Goal: Leave review/rating: Share an evaluation or opinion about a product, service, or content

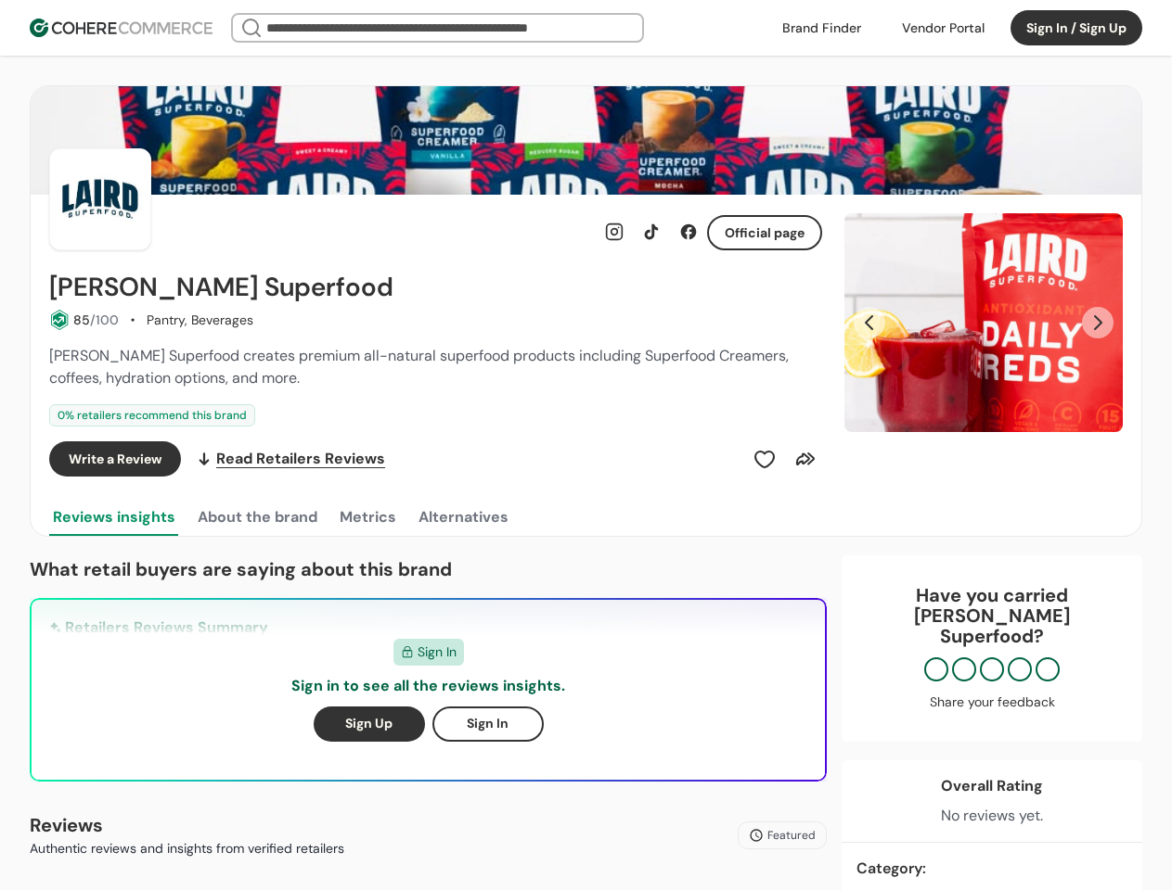
click at [585, 445] on div "Write a Review Read Retailers Reviews" at bounding box center [435, 459] width 773 height 35
click at [942, 28] on div at bounding box center [942, 28] width 105 height 28
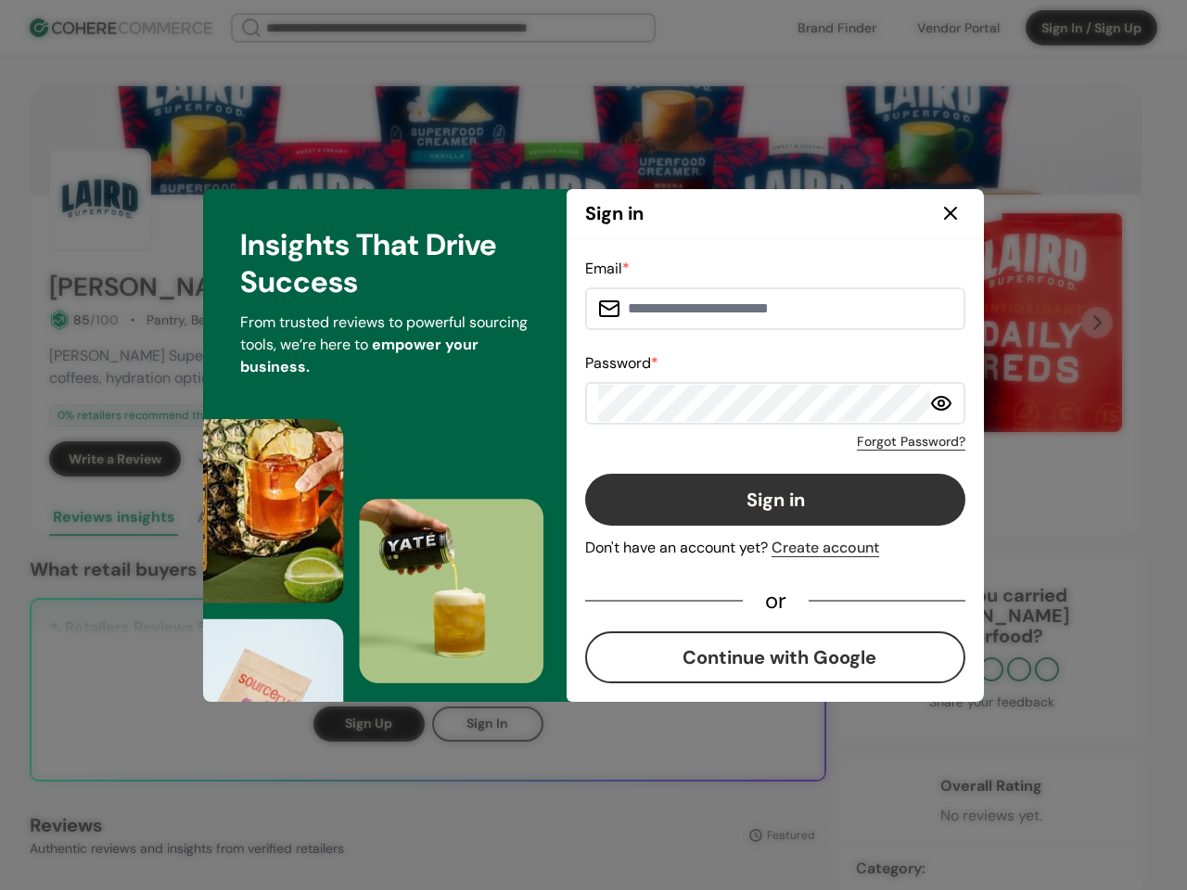
click at [764, 459] on div "Email * Password * Forgot Password? Sign in Don't have an account yet? Create a…" at bounding box center [775, 471] width 380 height 426
click at [805, 459] on div "Email * Password * Forgot Password? Sign in Don't have an account yet? Create a…" at bounding box center [775, 471] width 380 height 426
click at [256, 518] on div "Insights That Drive Success From trusted reviews to powerful sourcing tools, we…" at bounding box center [385, 445] width 364 height 513
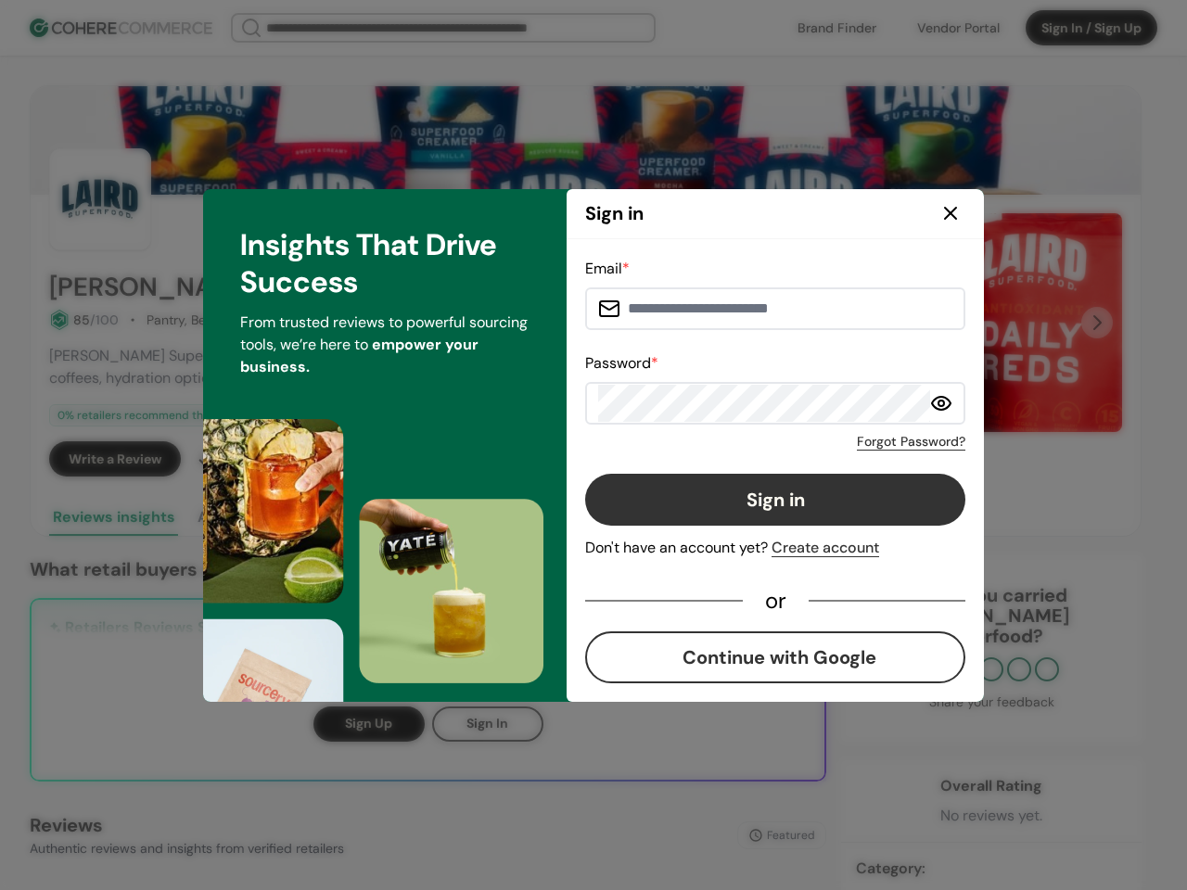
click at [366, 518] on div "Insights That Drive Success From trusted reviews to powerful sourcing tools, we…" at bounding box center [385, 445] width 364 height 513
click at [462, 518] on div "Insights That Drive Success From trusted reviews to powerful sourcing tools, we…" at bounding box center [385, 445] width 364 height 513
